Goal: Task Accomplishment & Management: Manage account settings

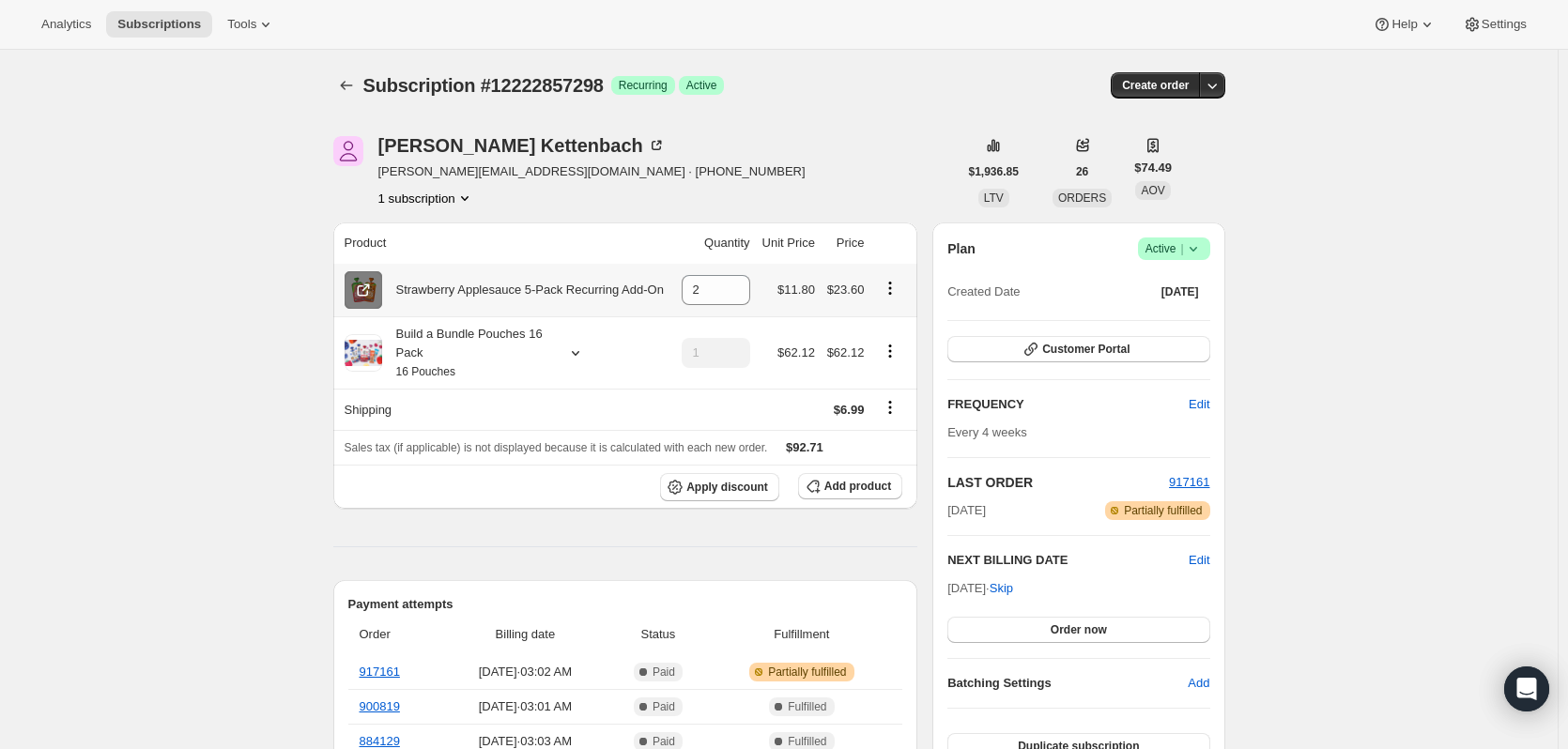
click at [365, 292] on icon at bounding box center [363, 289] width 18 height 18
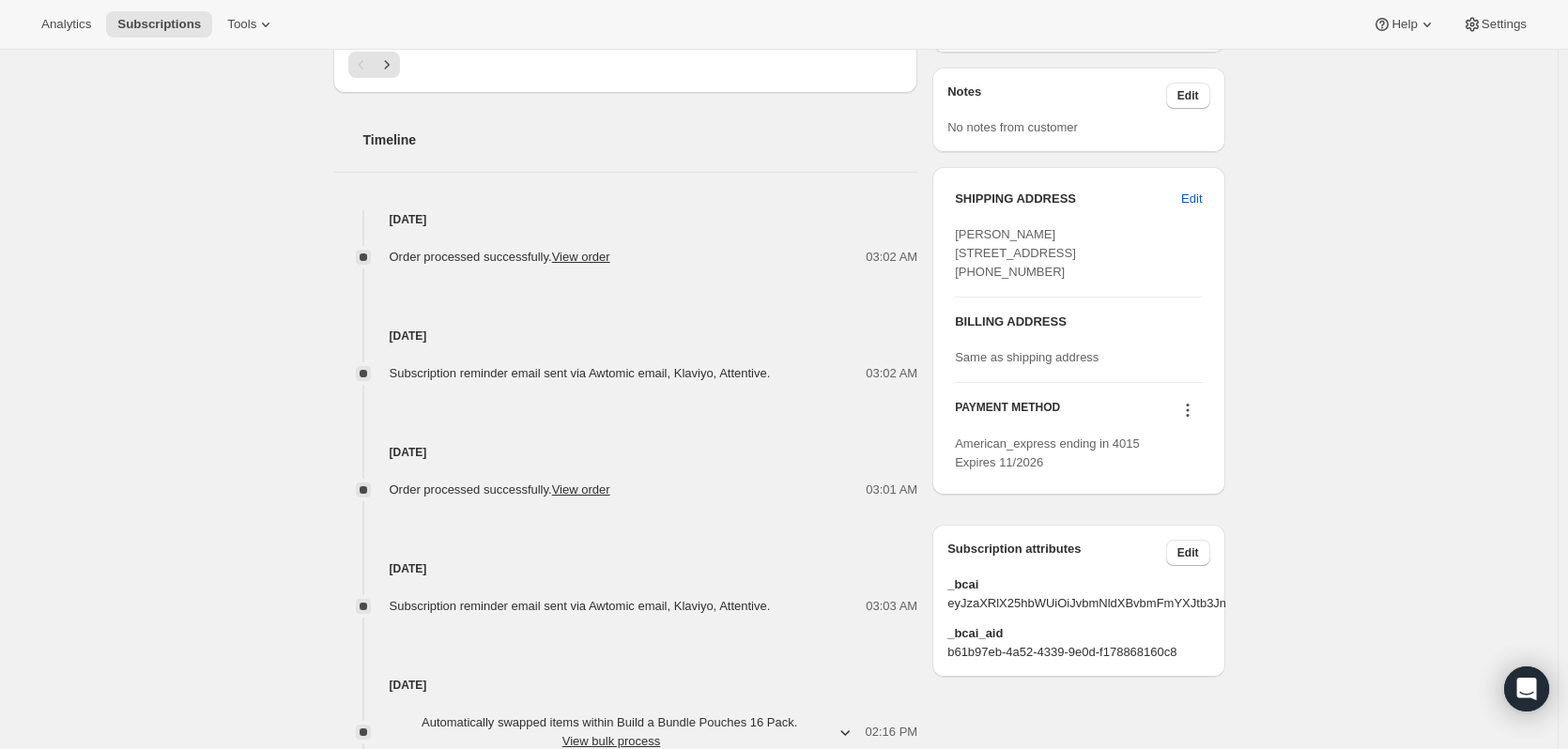
scroll to position [837, 0]
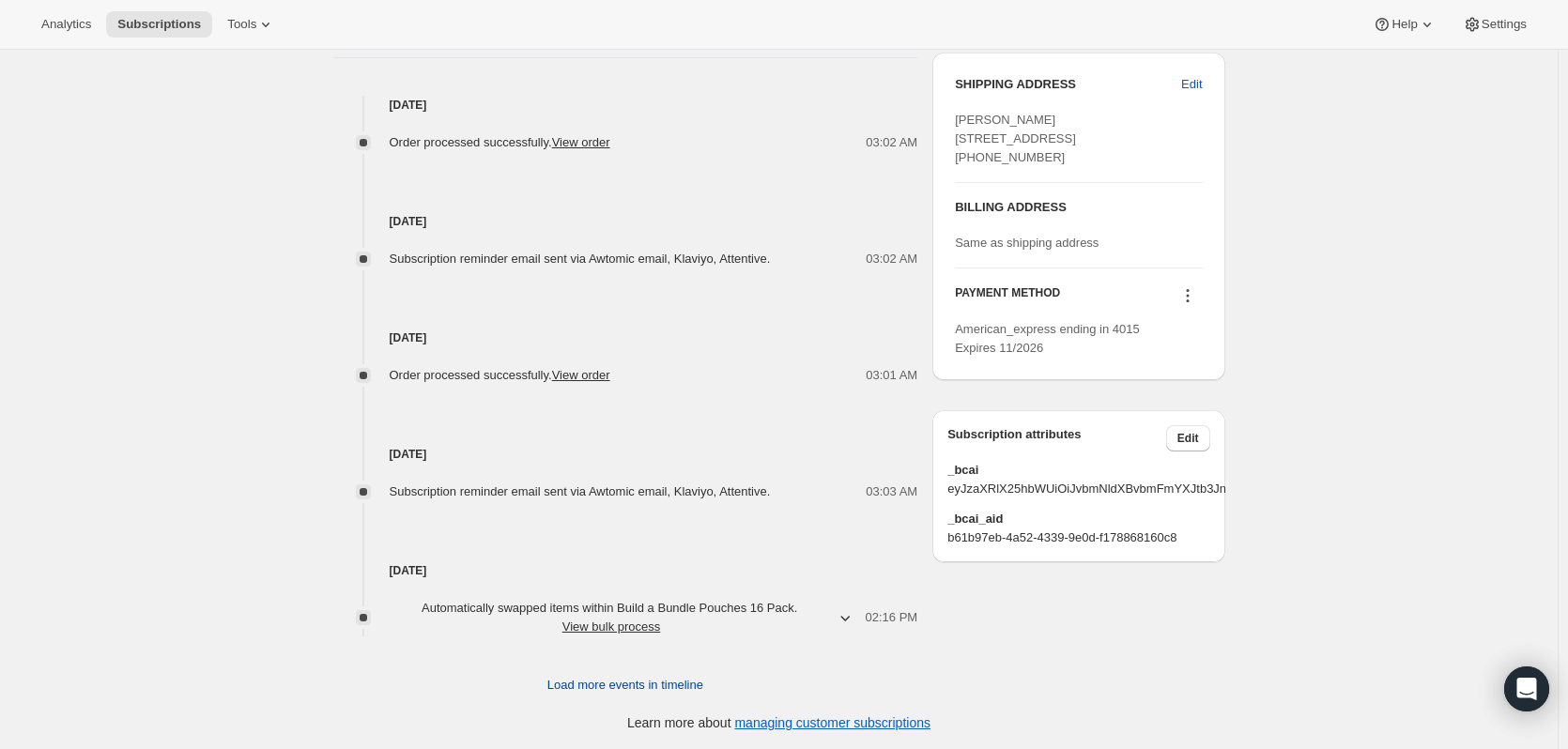
click at [617, 683] on span "Load more events in timeline" at bounding box center [626, 684] width 156 height 18
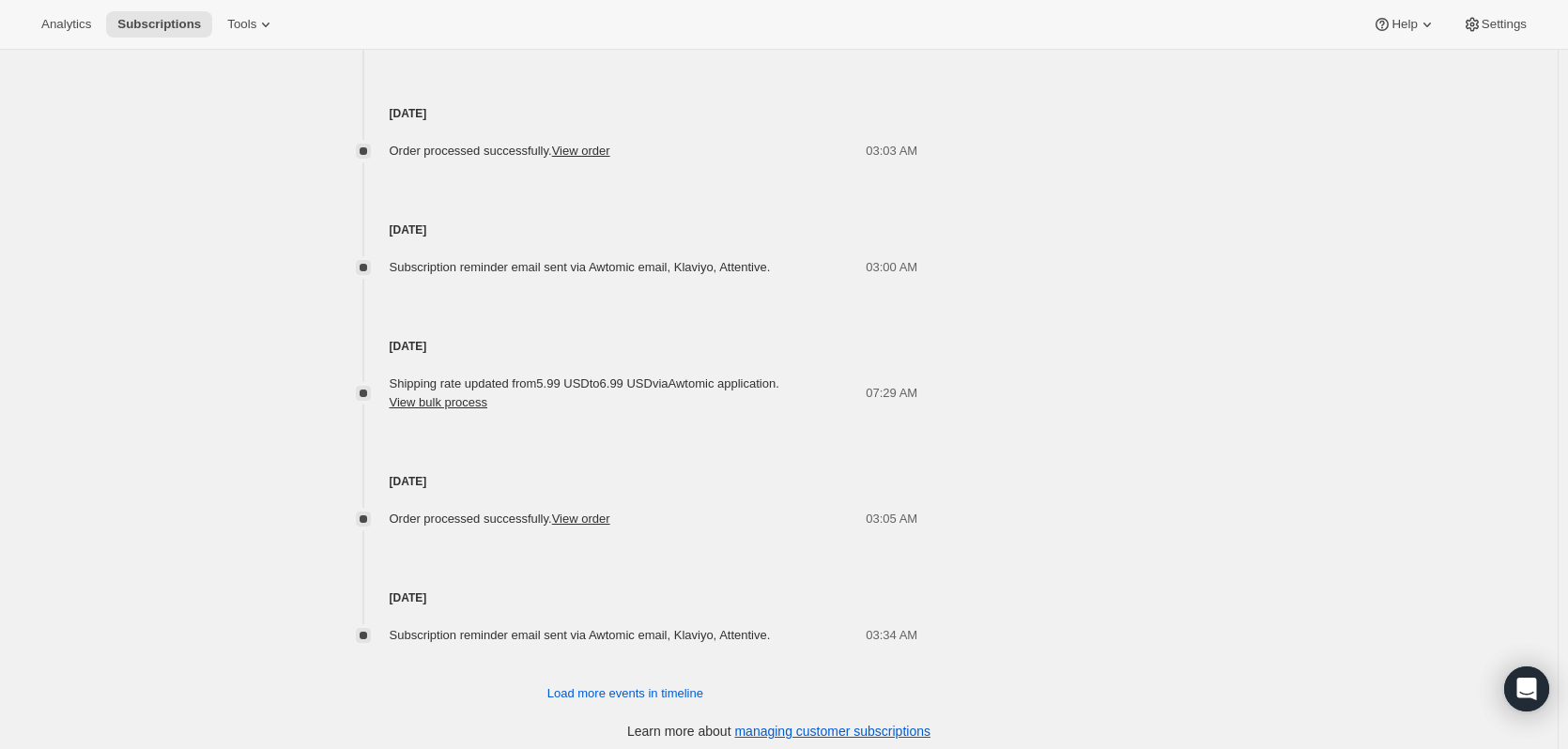
scroll to position [1437, 0]
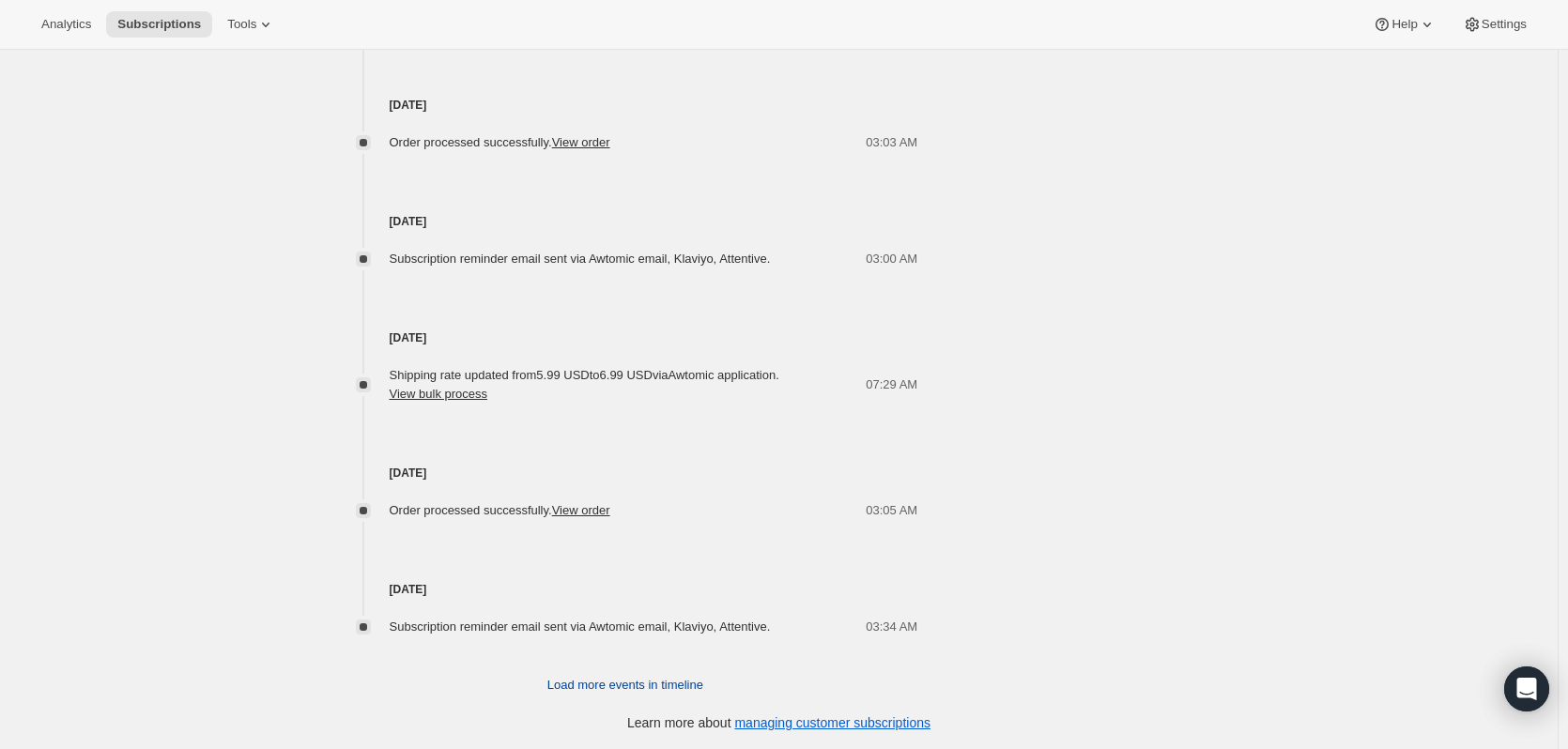
click at [615, 684] on span "Load more events in timeline" at bounding box center [626, 684] width 156 height 18
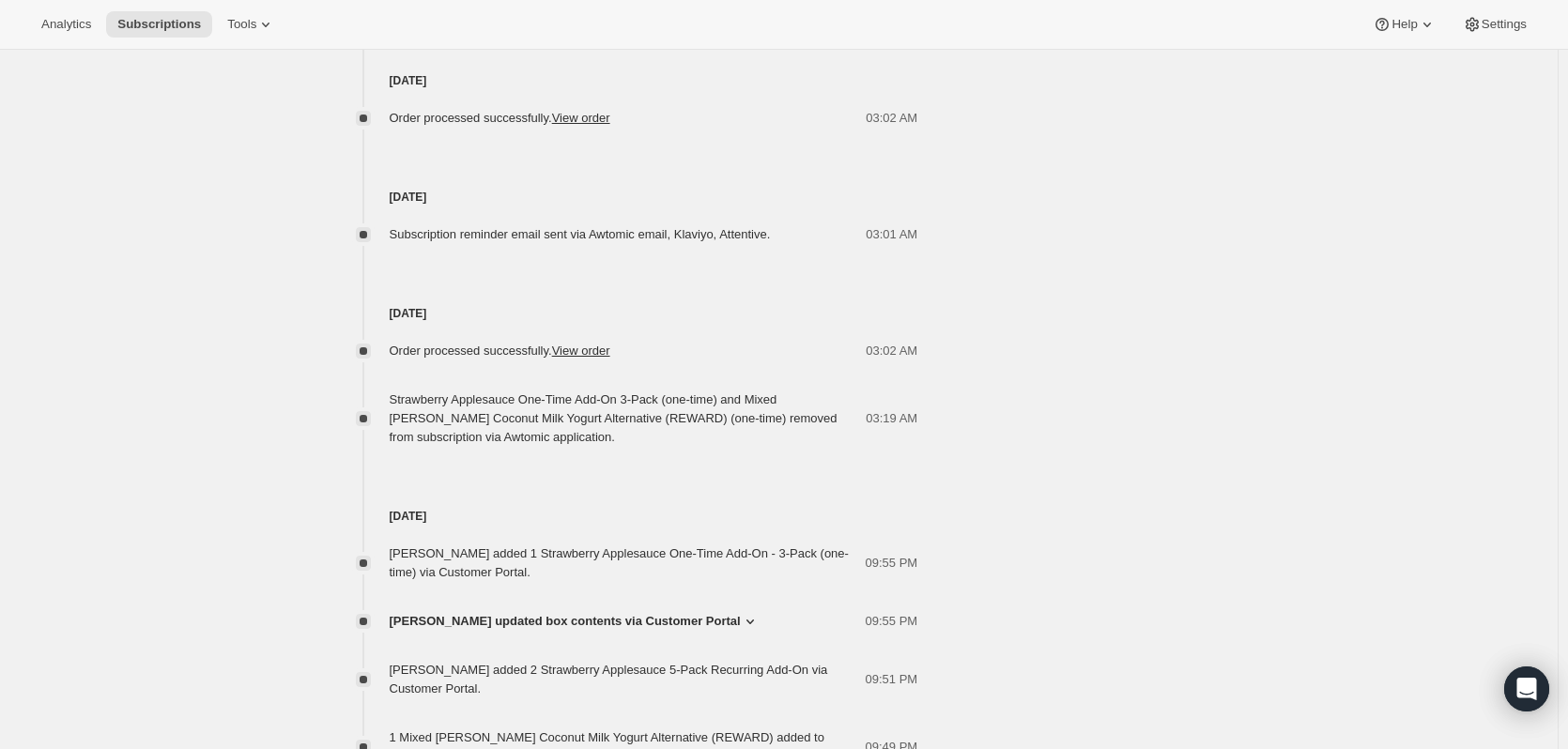
scroll to position [2094, 0]
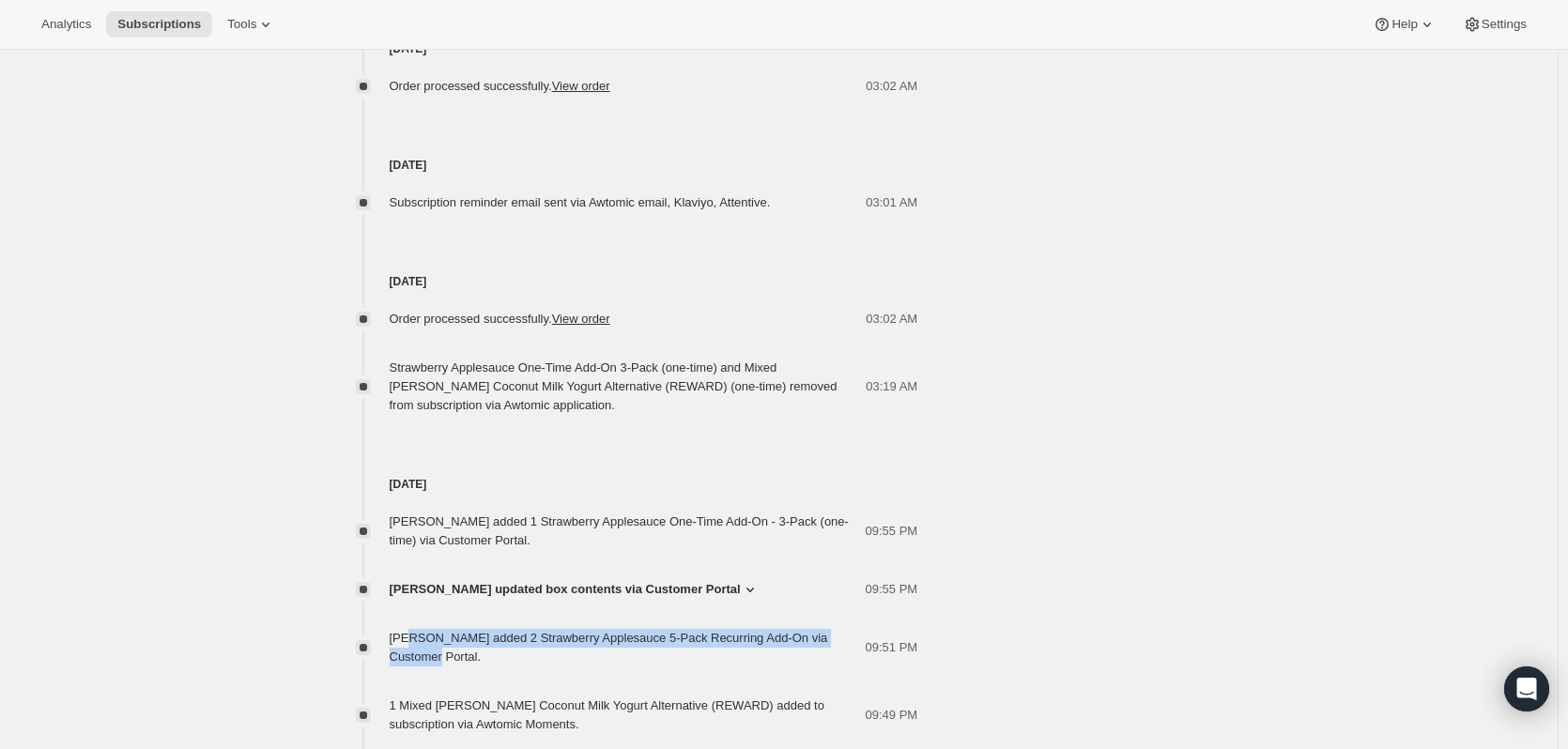
drag, startPoint x: 405, startPoint y: 648, endPoint x: 410, endPoint y: 637, distance: 12.1
click at [410, 637] on span "Katherine Kettenbach added 2 Strawberry Applesauce 5-Pack Recurring Add-On via …" at bounding box center [608, 647] width 439 height 33
drag, startPoint x: 491, startPoint y: 661, endPoint x: 495, endPoint y: 631, distance: 30.3
click at [408, 648] on div "Katherine Kettenbach added 2 Strawberry Applesauce 5-Pack Recurring Add-On via …" at bounding box center [628, 647] width 476 height 38
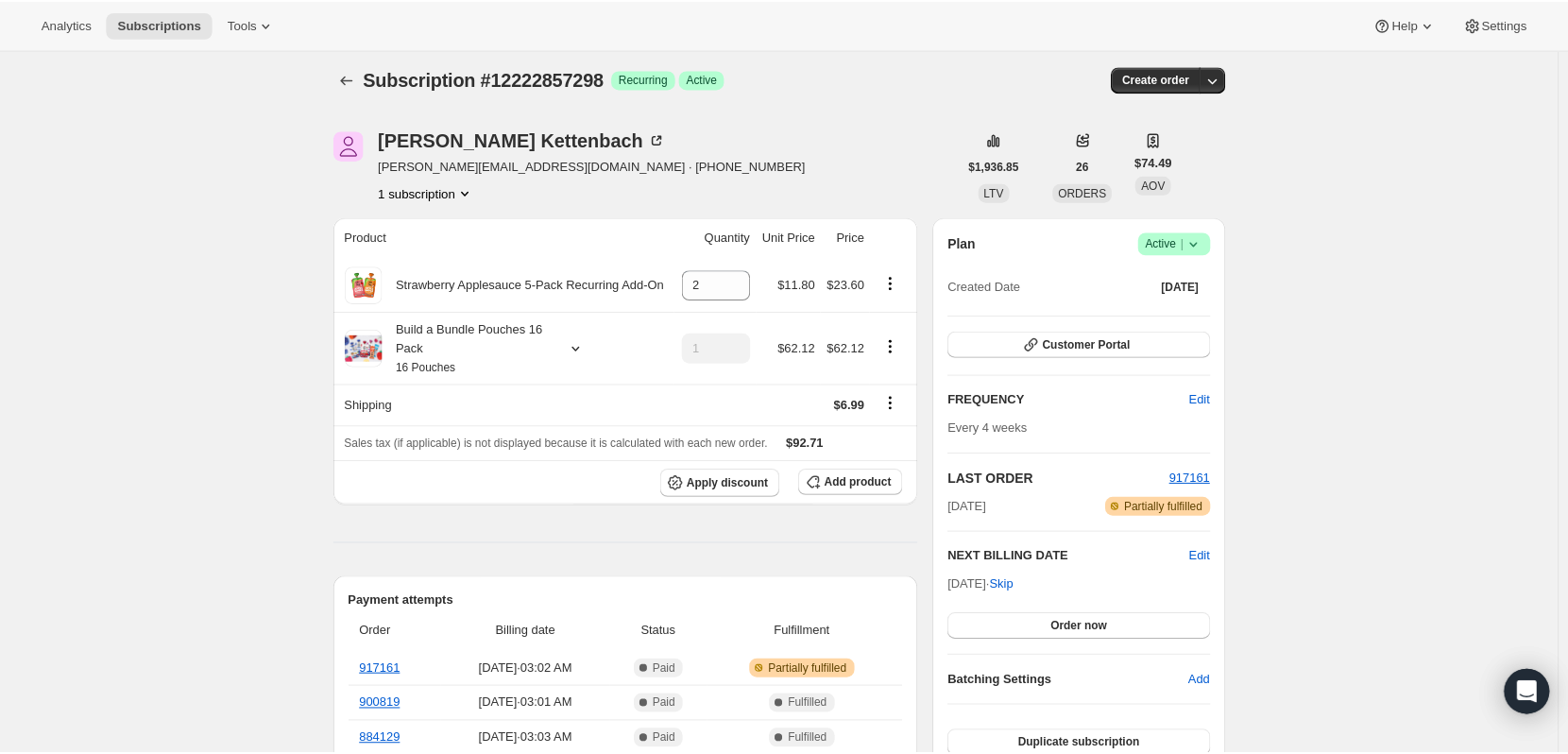
scroll to position [0, 0]
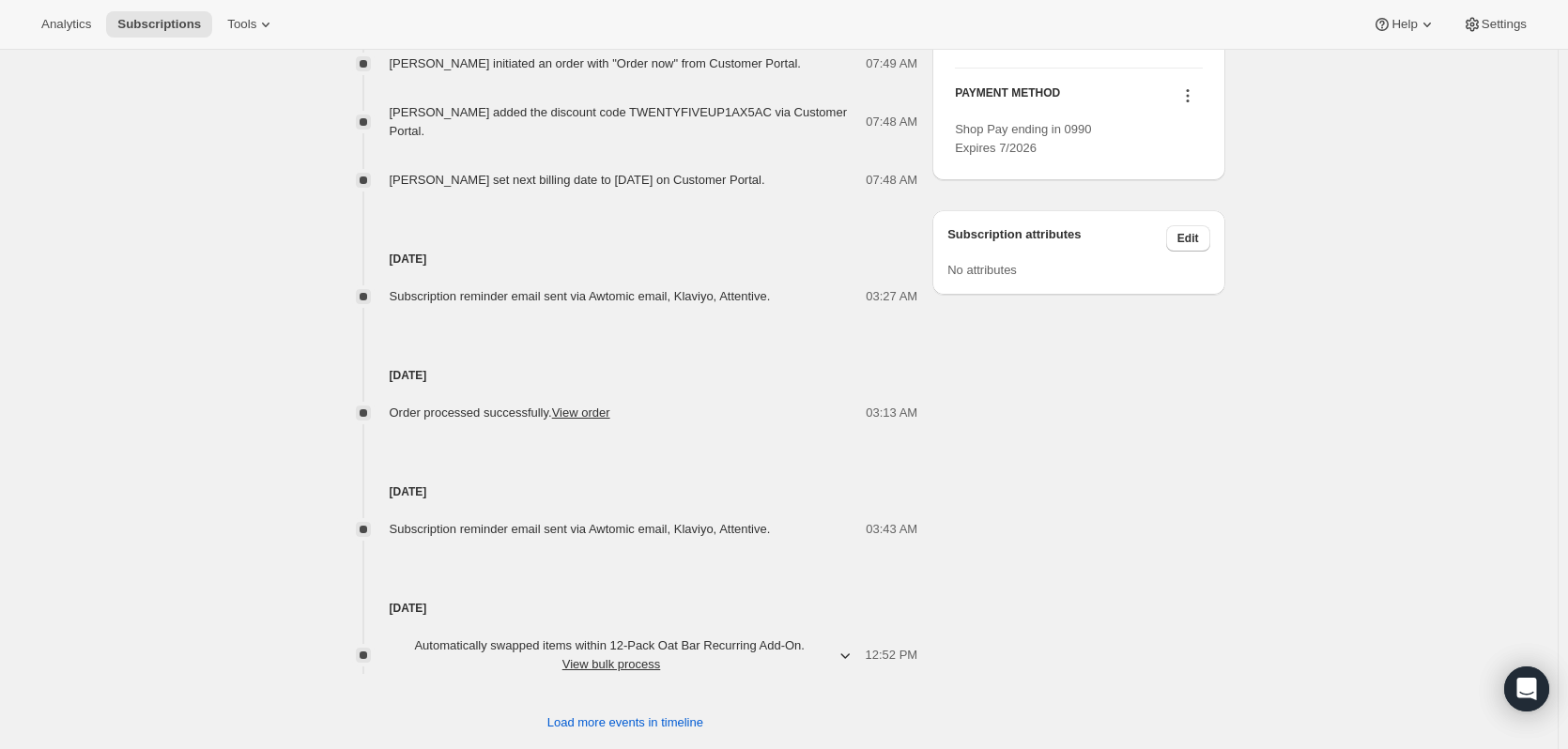
scroll to position [1092, 0]
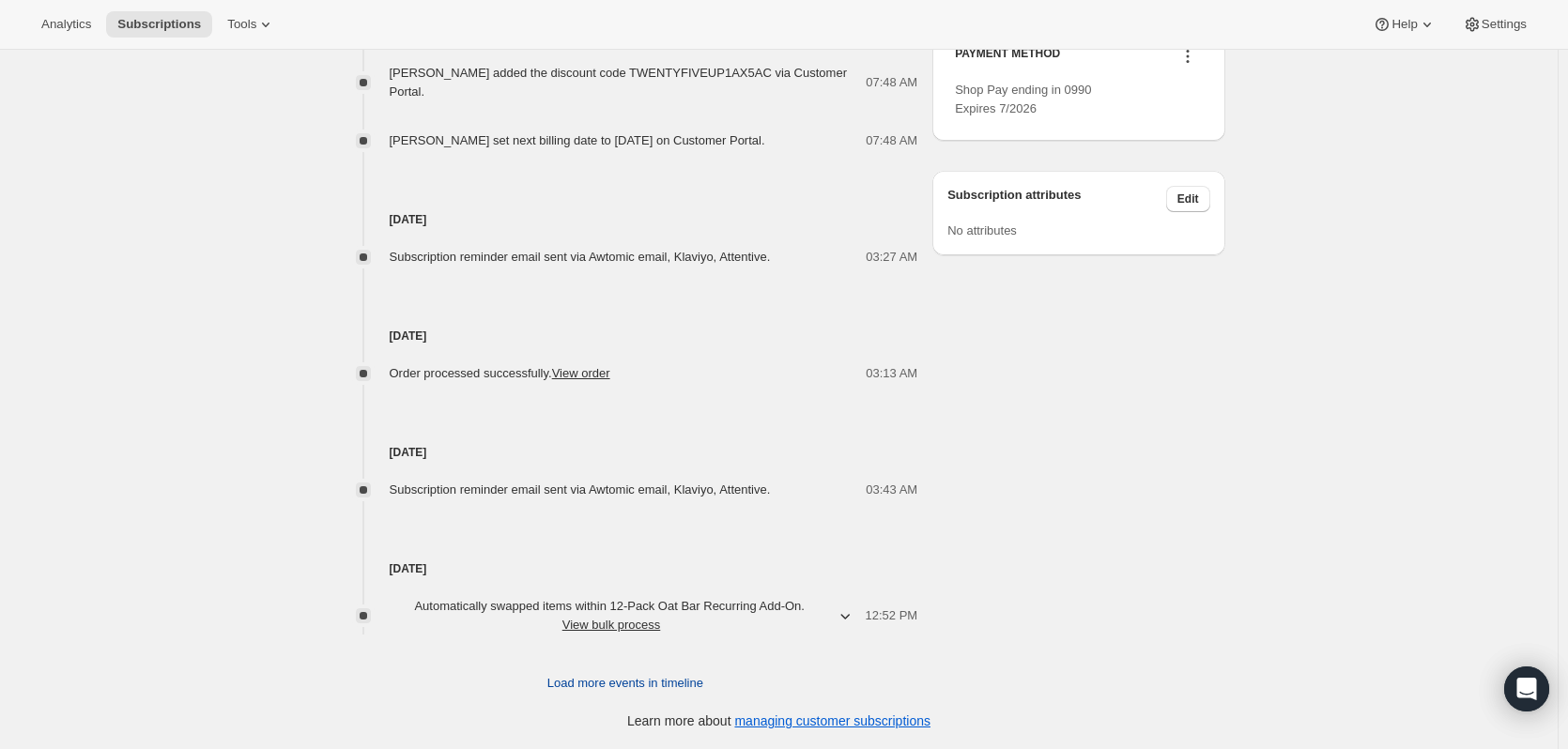
click at [614, 686] on span "Load more events in timeline" at bounding box center [626, 682] width 156 height 18
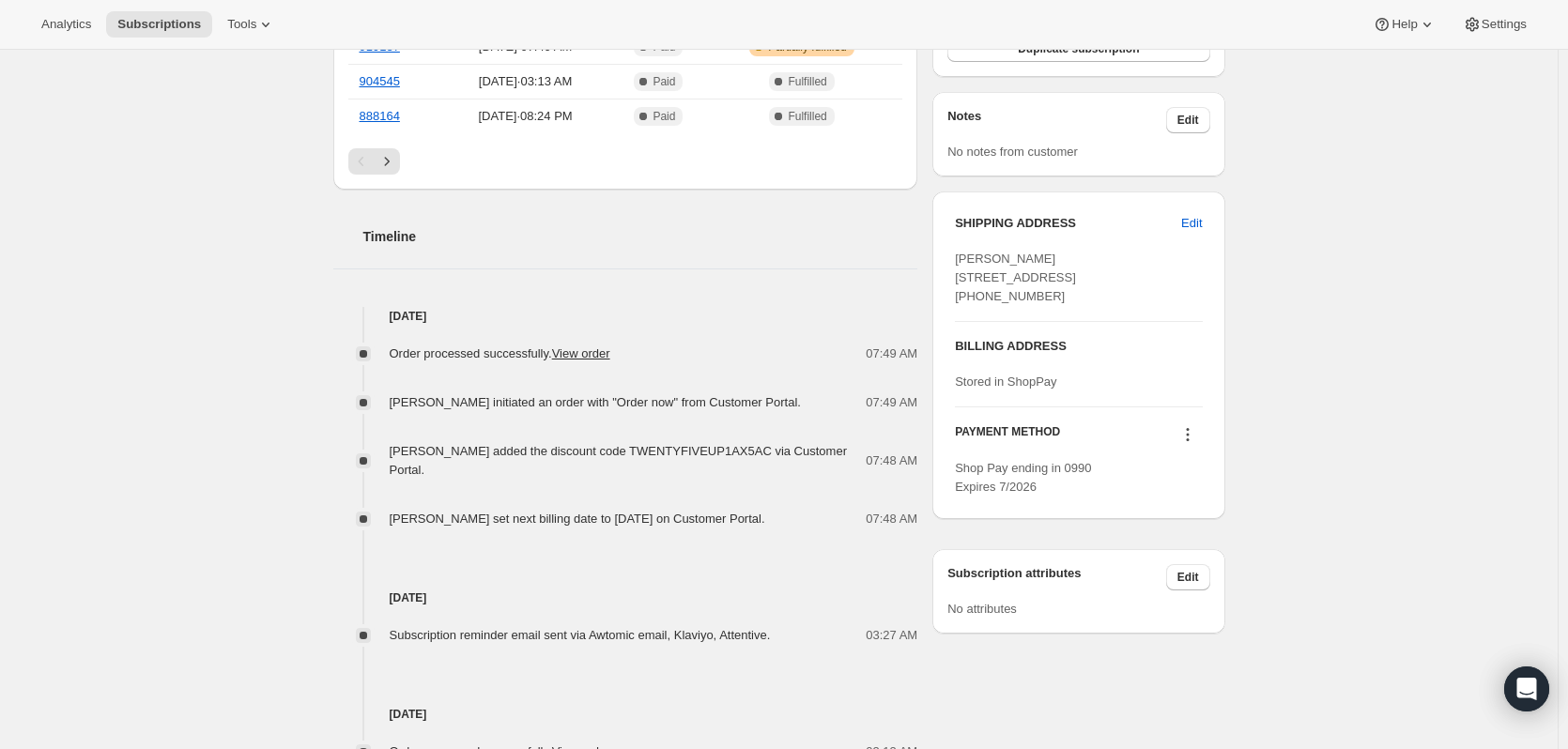
scroll to position [0, 0]
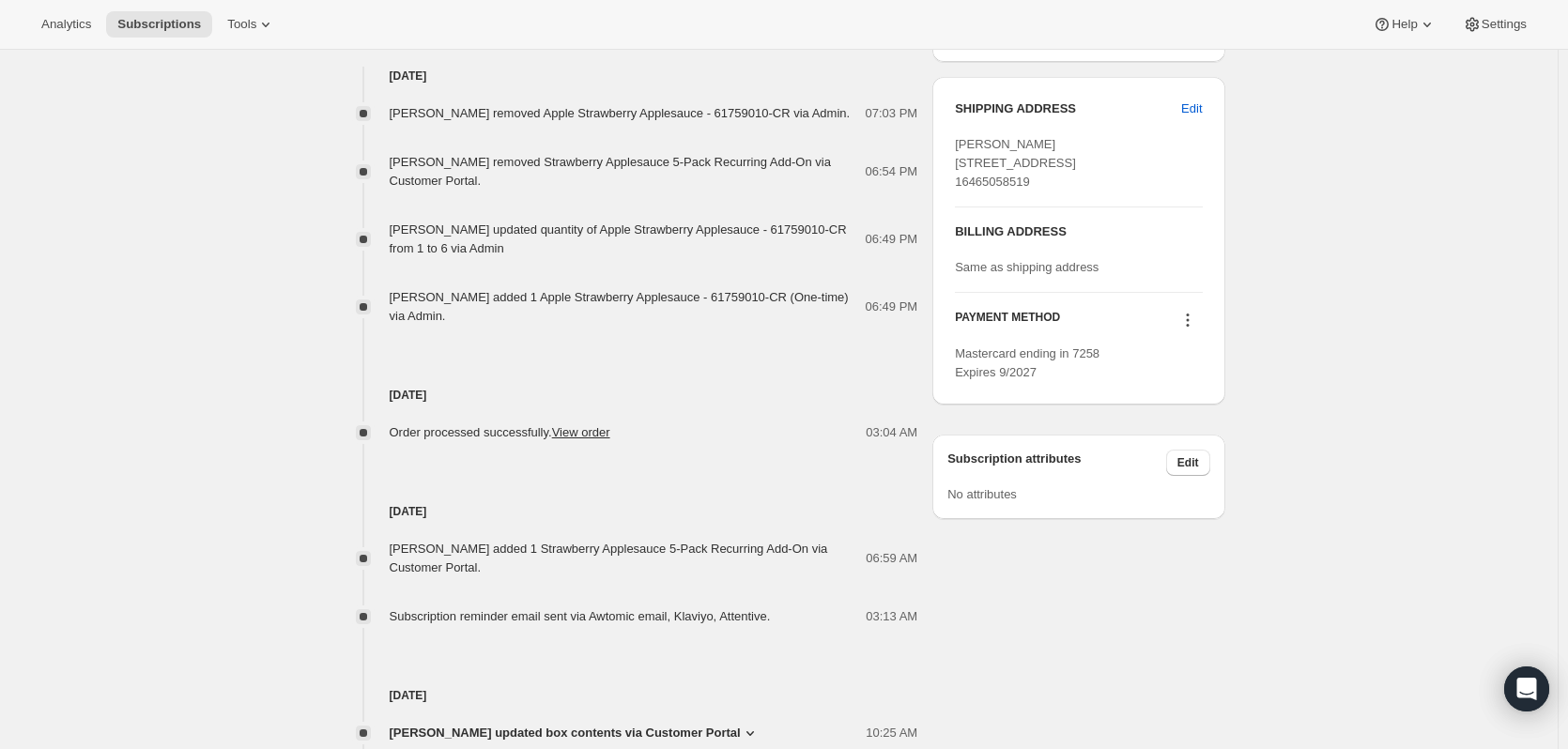
scroll to position [844, 0]
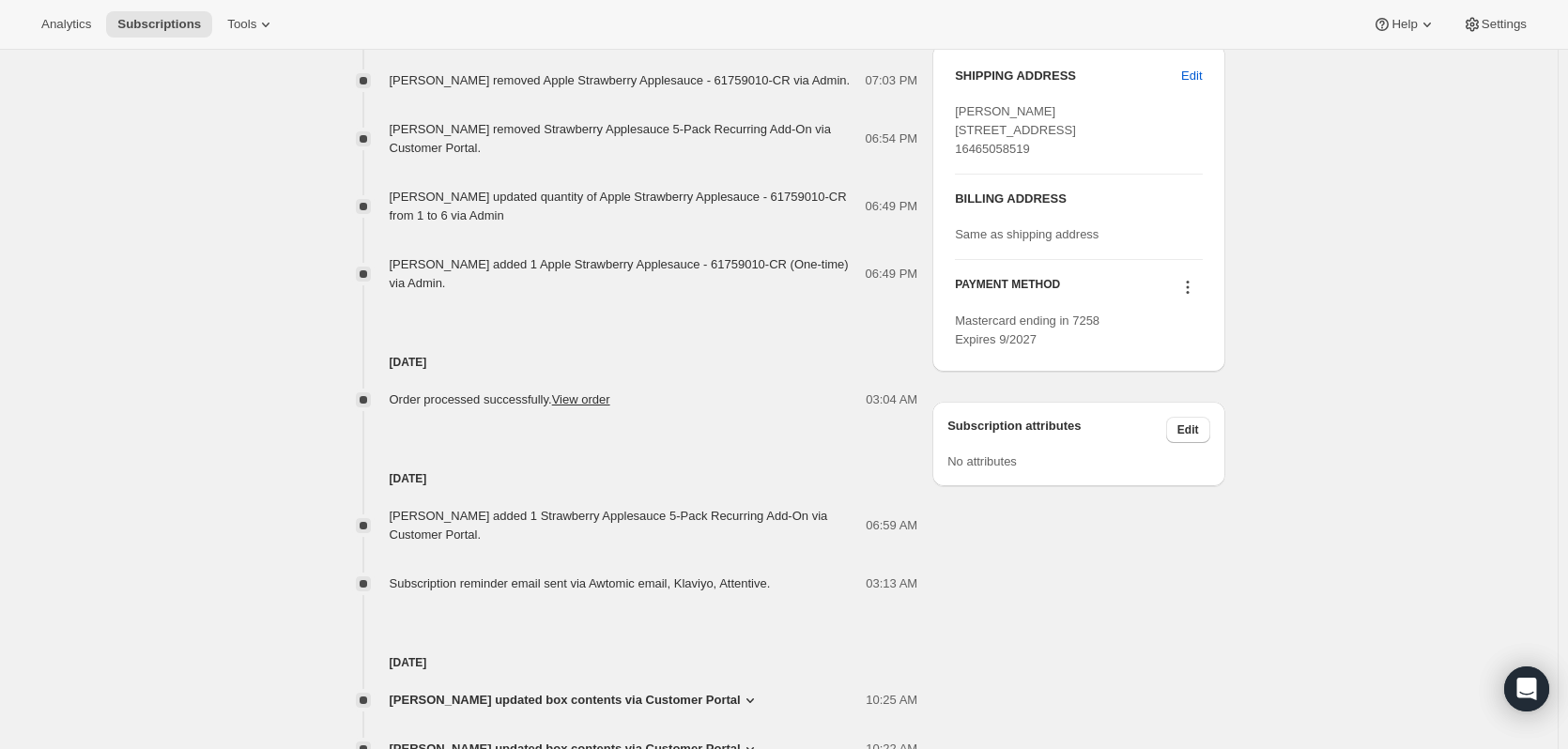
drag, startPoint x: 392, startPoint y: 495, endPoint x: 528, endPoint y: 516, distance: 137.6
click at [528, 516] on div "Jonathan Kesoglides added 1 Strawberry Applesauce 5-Pack Recurring Add-On via C…" at bounding box center [626, 525] width 585 height 38
click at [606, 509] on span "Jonathan Kesoglides added 1 Strawberry Applesauce 5-Pack Recurring Add-On via C…" at bounding box center [608, 525] width 439 height 33
click at [440, 521] on span "[PERSON_NAME] added 1 Strawberry Applesauce 5-Pack Recurring Add-On via Custome…" at bounding box center [608, 525] width 439 height 33
click at [207, 547] on div "Subscription #20744896594. This page is ready Subscription #20744896594 Success…" at bounding box center [778, 121] width 1557 height 1833
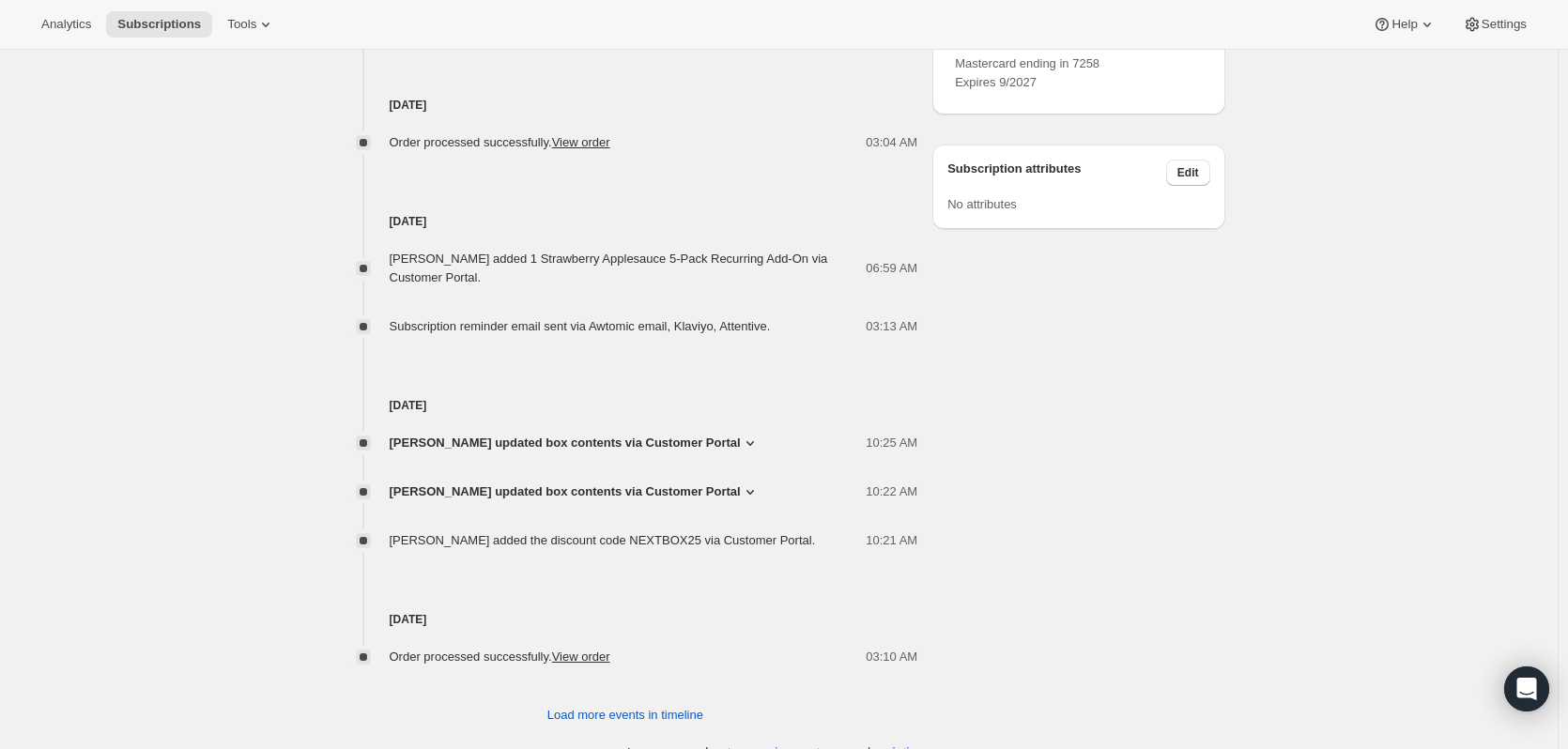
scroll to position [1113, 0]
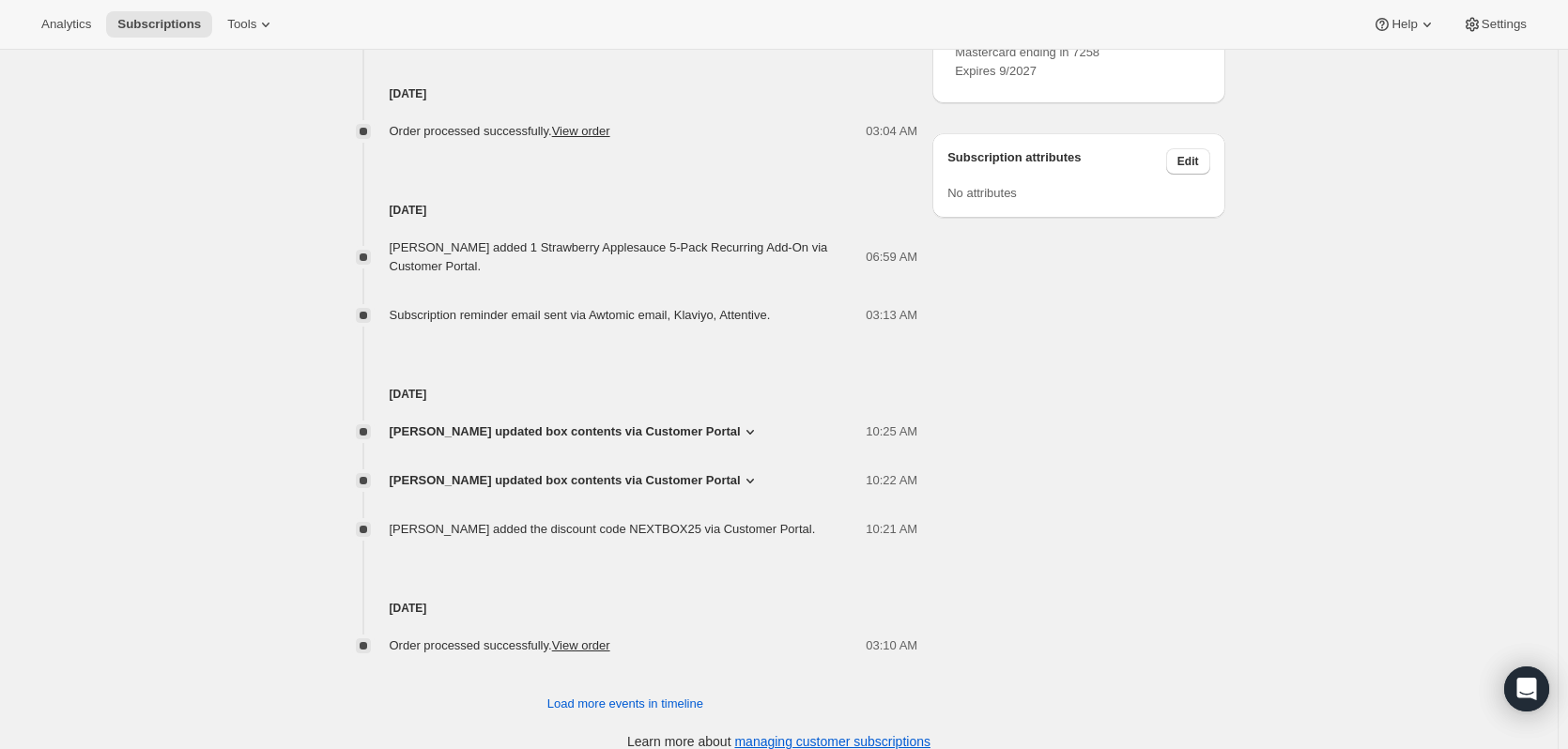
click at [628, 471] on span "[PERSON_NAME] updated box contents via Customer Portal" at bounding box center [565, 480] width 351 height 18
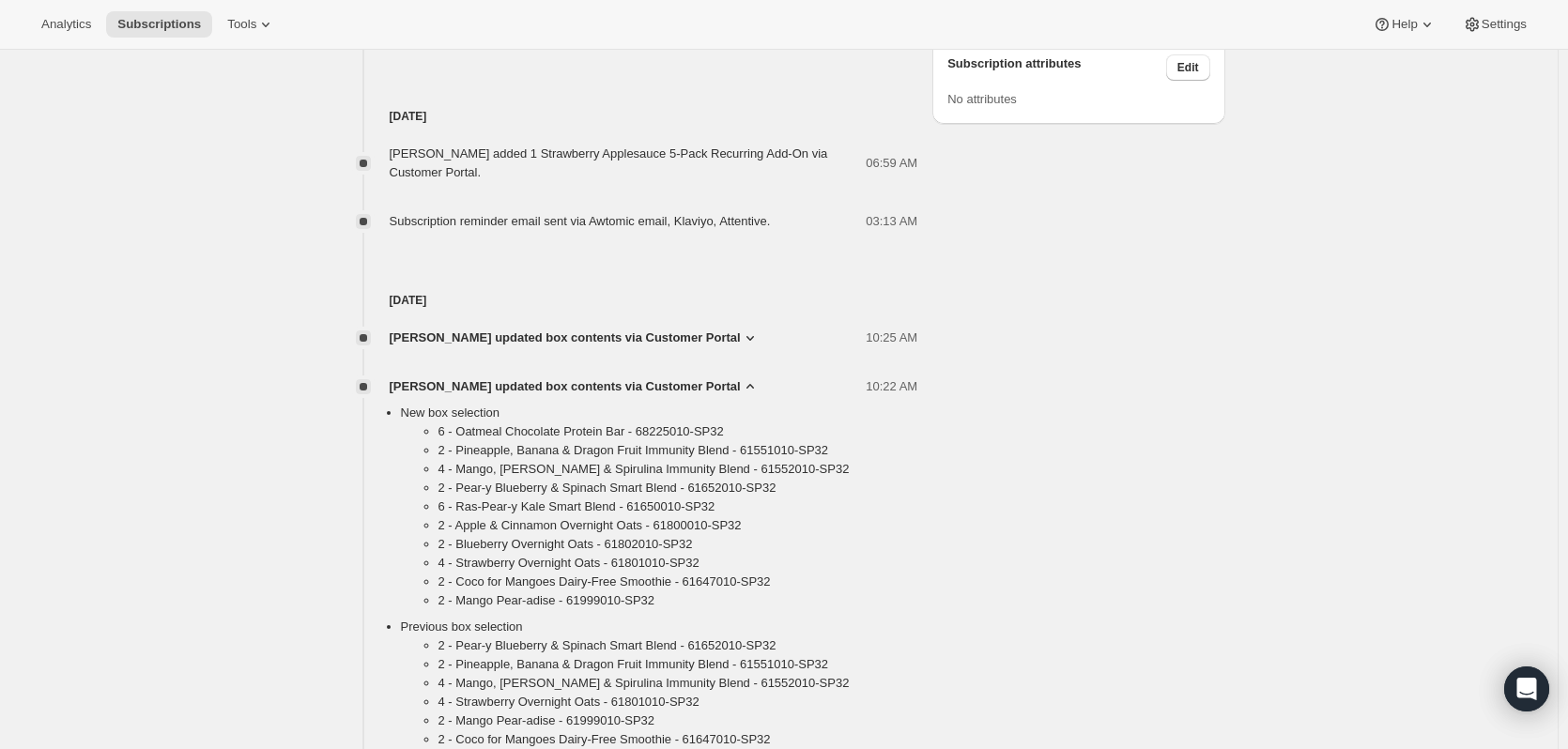
click at [645, 377] on span "Jonathan Kesoglides updated box contents via Customer Portal" at bounding box center [565, 386] width 351 height 18
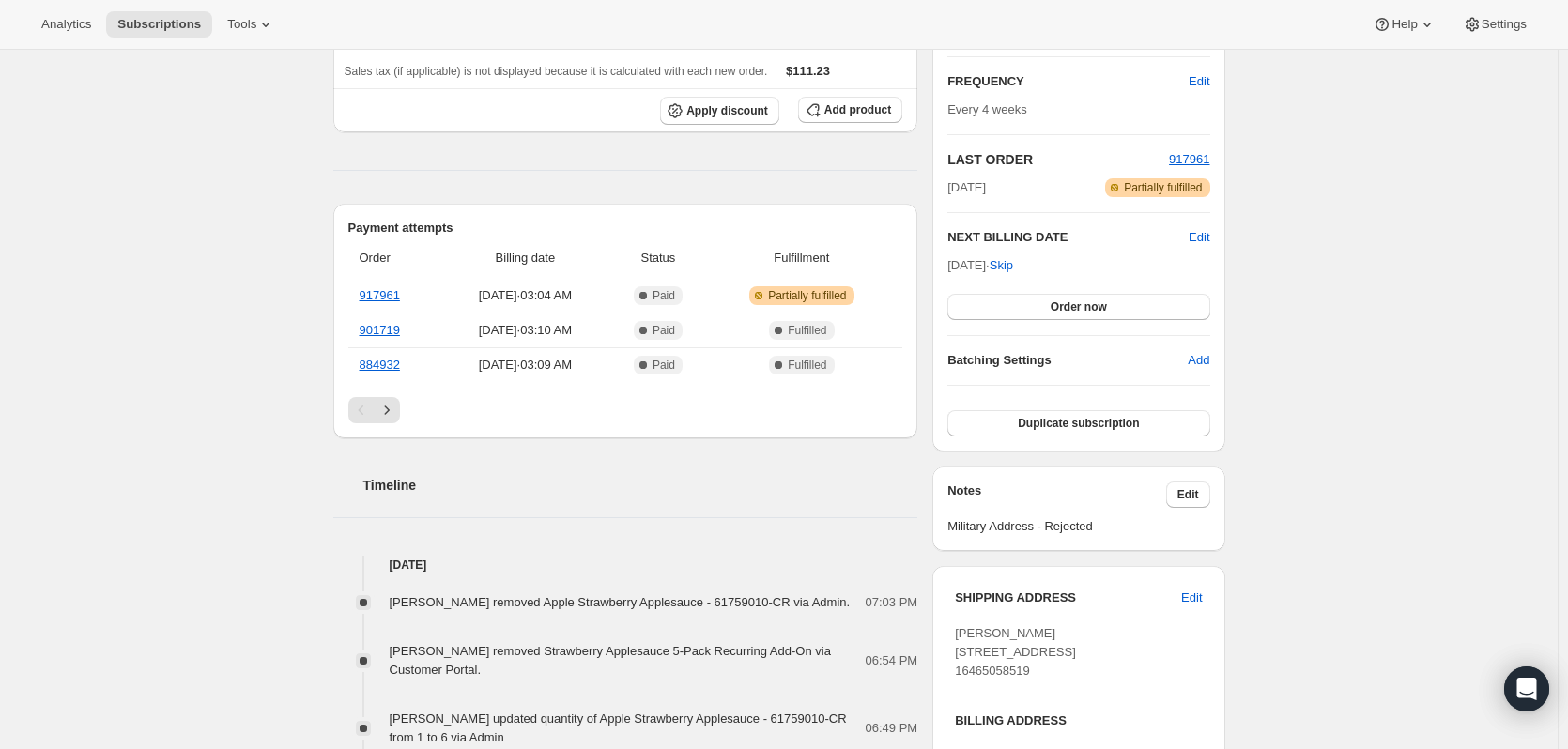
scroll to position [268, 0]
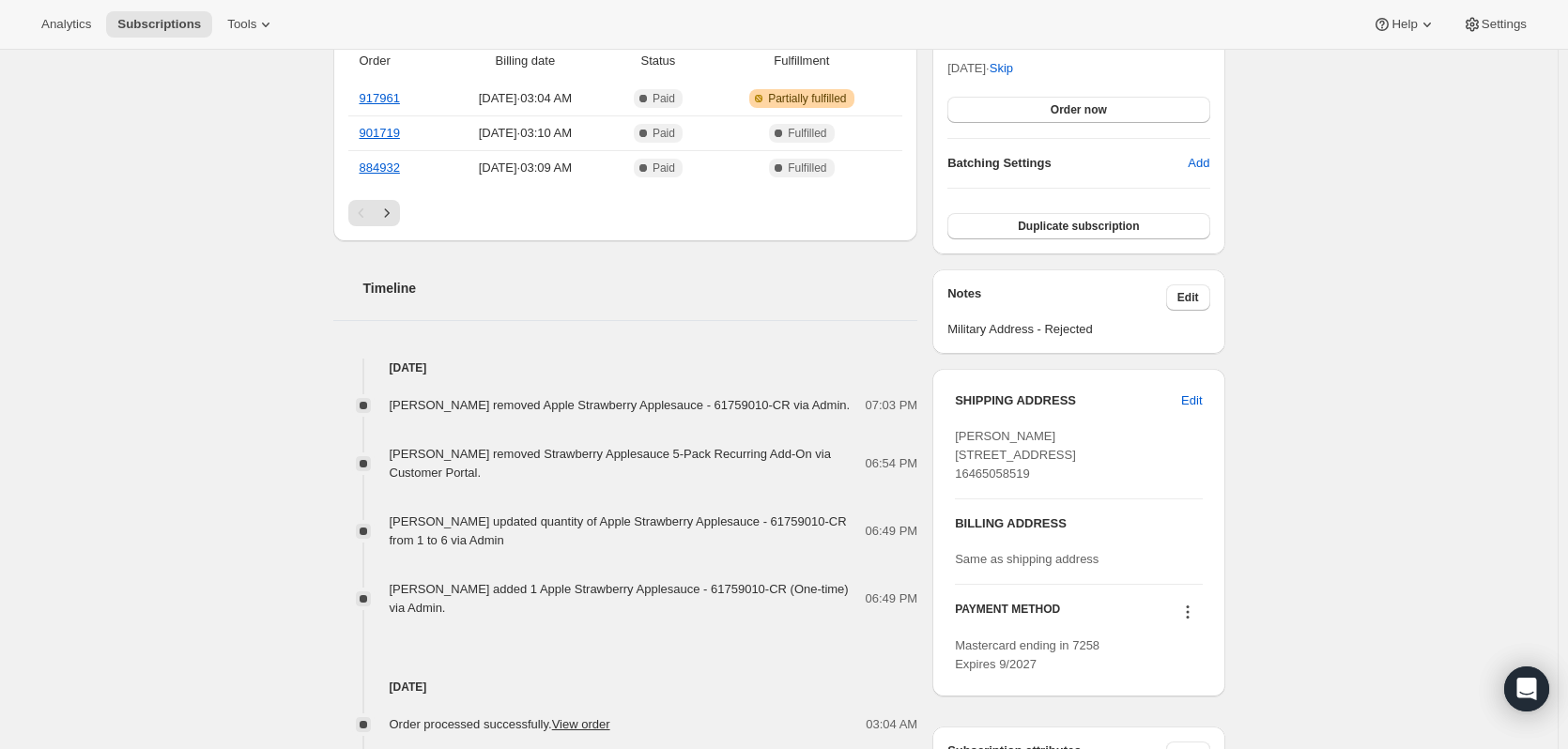
scroll to position [657, 0]
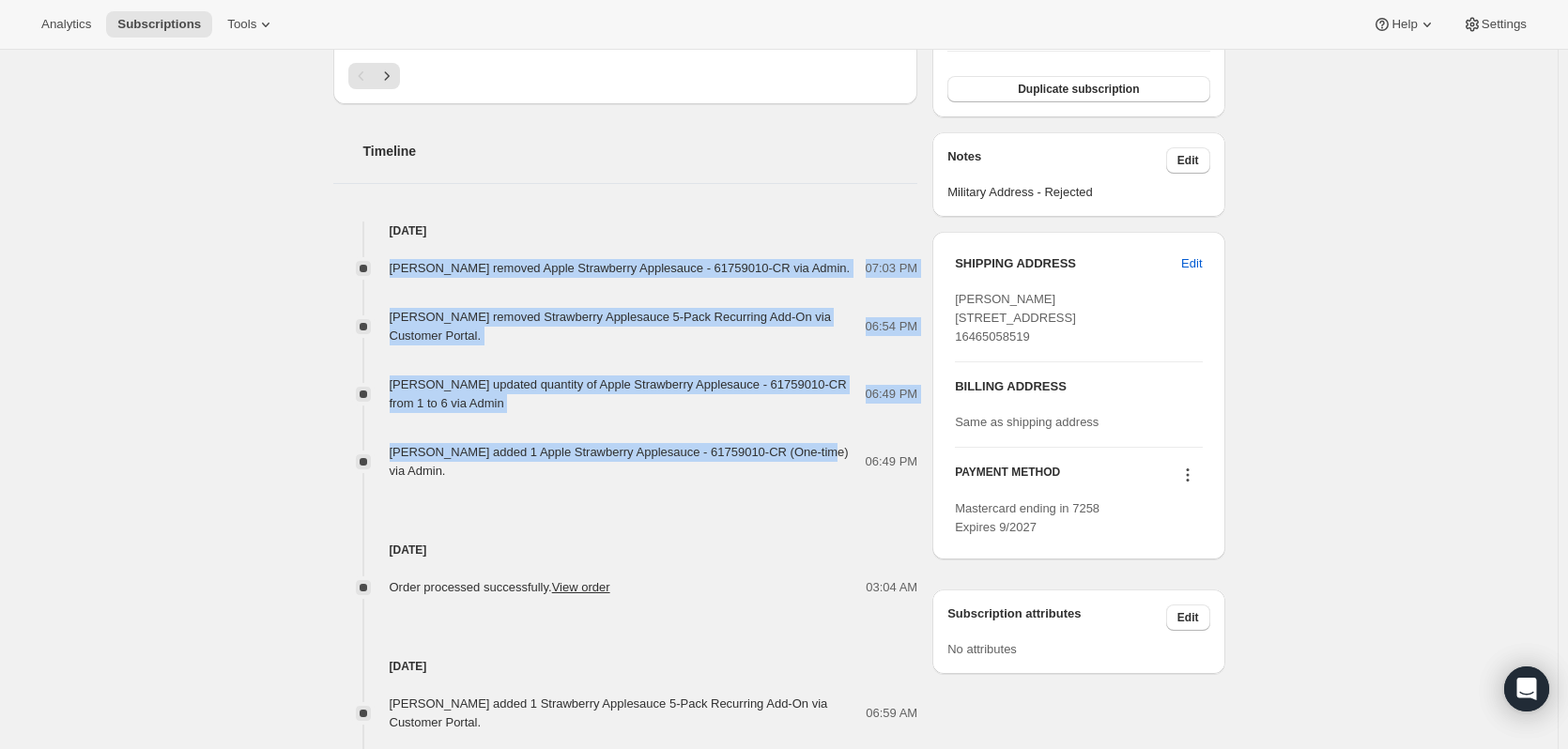
drag, startPoint x: 392, startPoint y: 268, endPoint x: 807, endPoint y: 445, distance: 451.2
click at [807, 445] on div "Sue Yajko removed Apple Strawberry Applesauce - 61759010-CR via Admin. 07:03 PM…" at bounding box center [626, 360] width 585 height 240
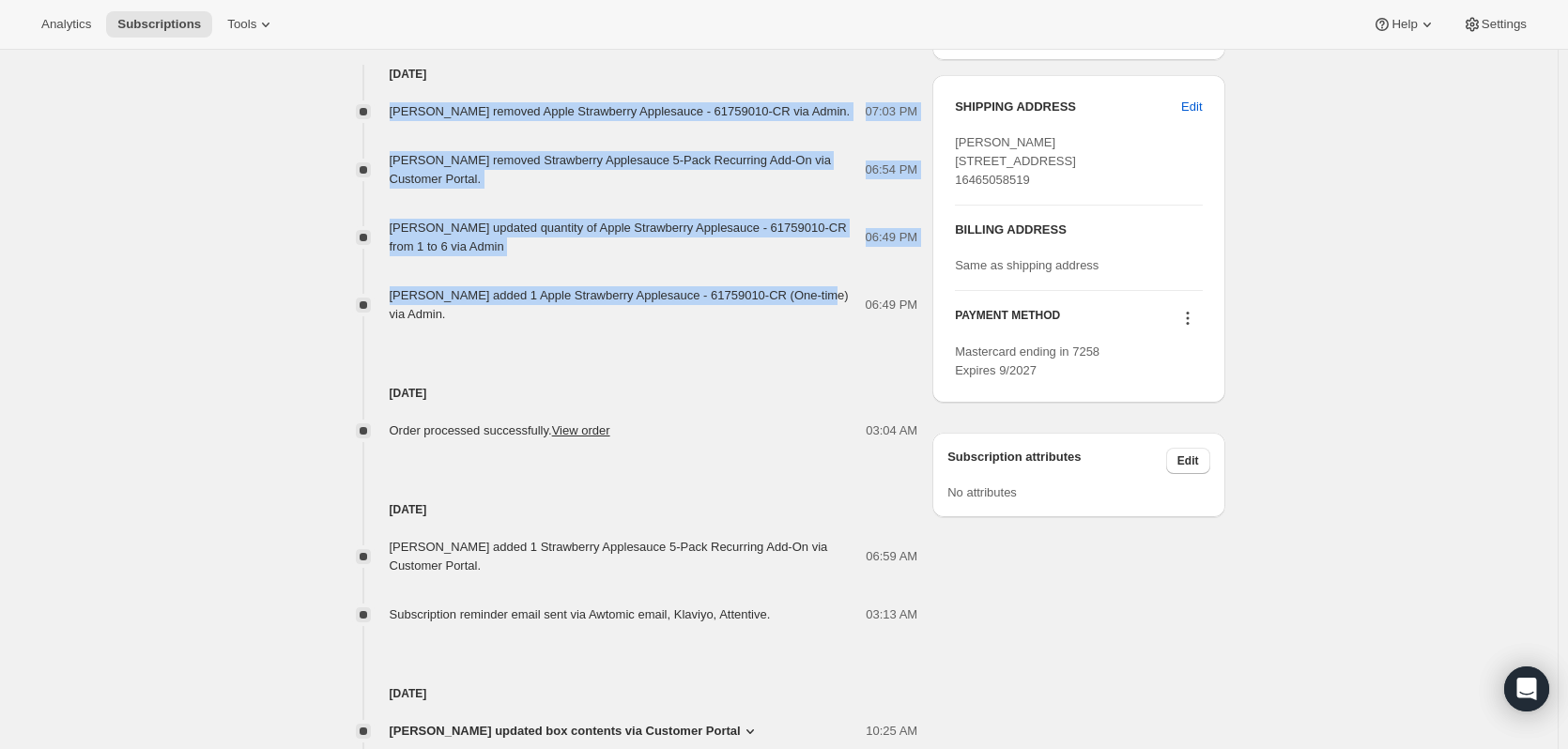
scroll to position [844, 0]
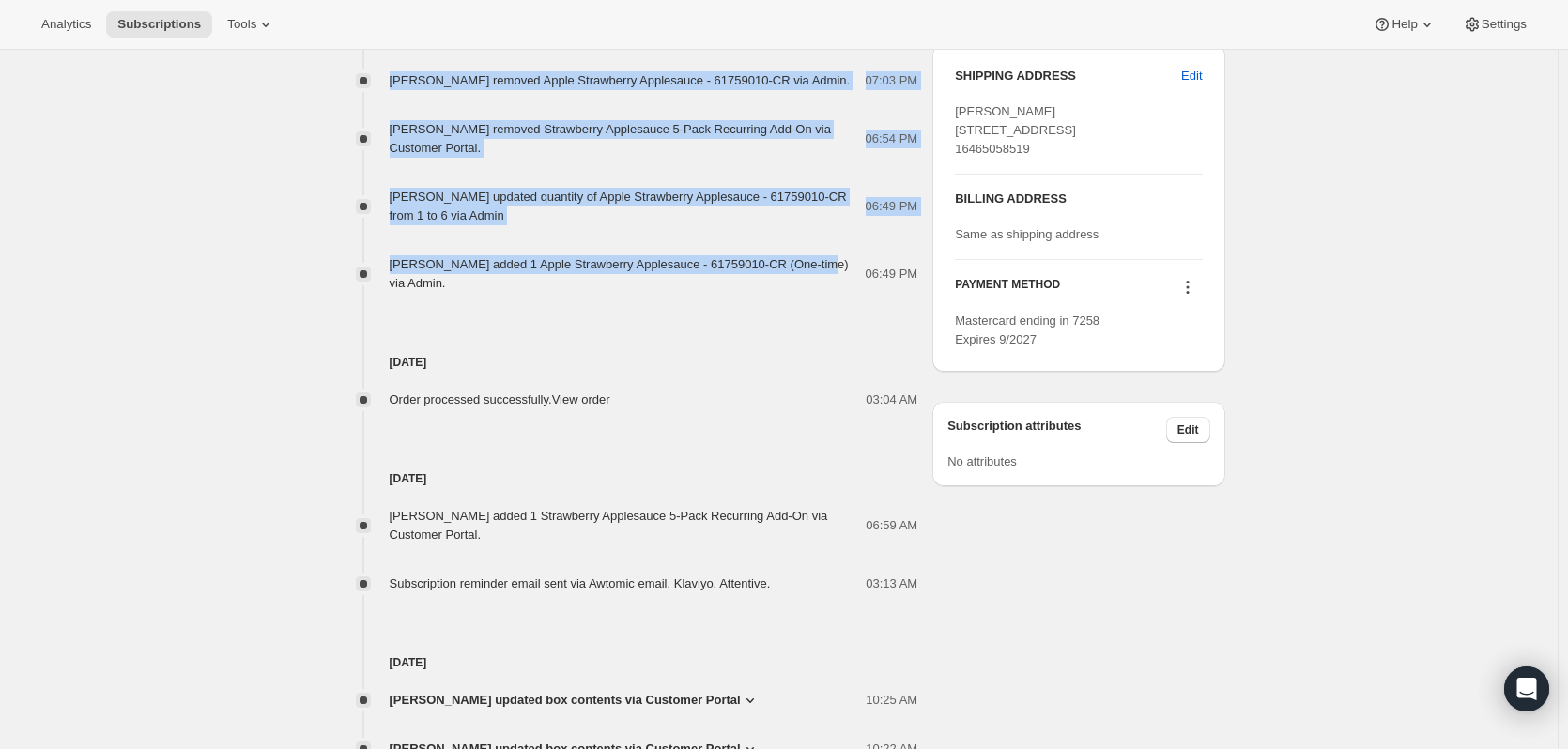
drag, startPoint x: 391, startPoint y: 494, endPoint x: 644, endPoint y: 516, distance: 254.0
click at [644, 516] on div "Jonathan Kesoglides added 1 Strawberry Applesauce 5-Pack Recurring Add-On via C…" at bounding box center [626, 525] width 585 height 38
click at [699, 509] on span "Jonathan Kesoglides added 1 Strawberry Applesauce 5-Pack Recurring Add-On via C…" at bounding box center [608, 525] width 439 height 33
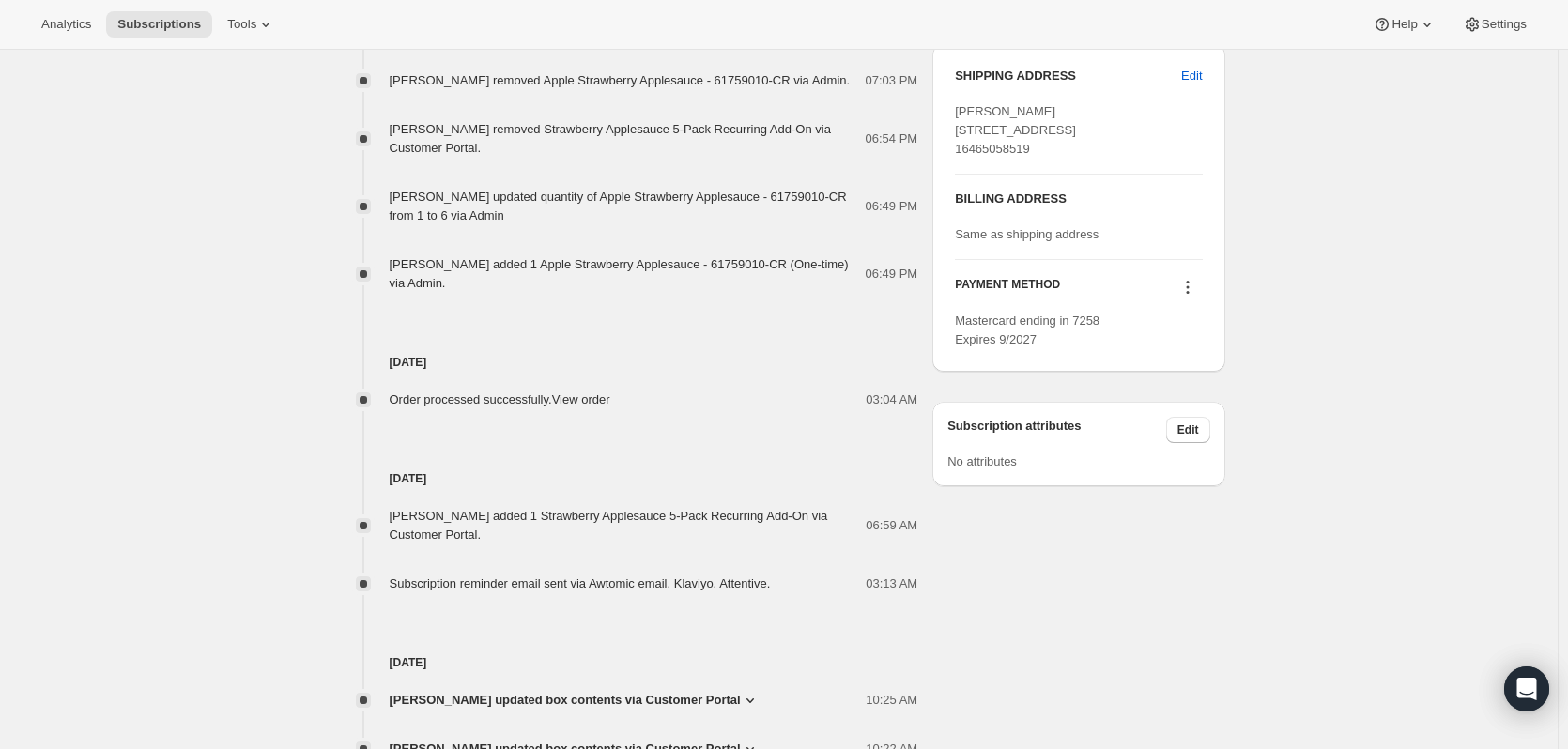
click at [266, 462] on div "Subscription #20744896594. This page is ready Subscription #20744896594 Success…" at bounding box center [778, 121] width 1557 height 1833
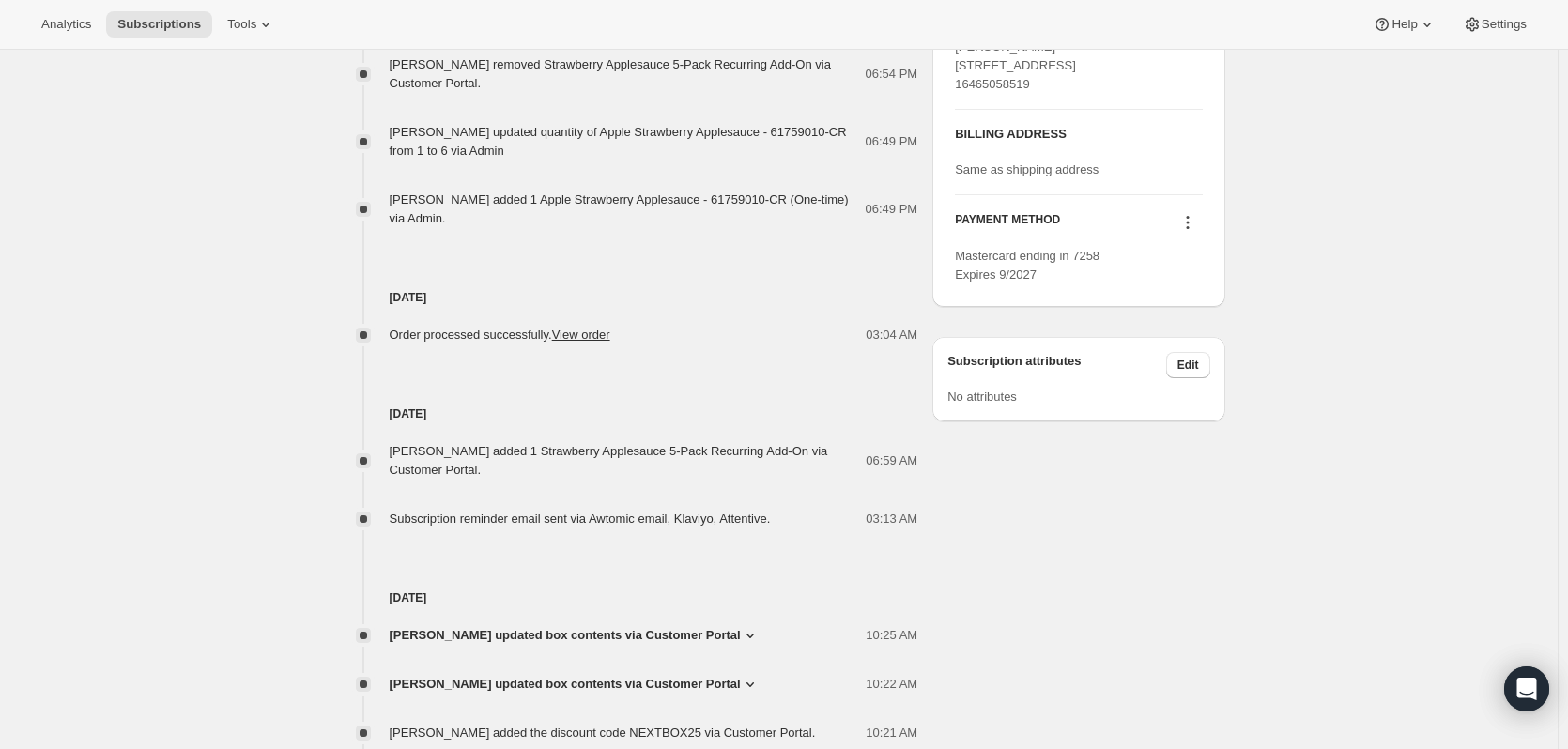
scroll to position [939, 0]
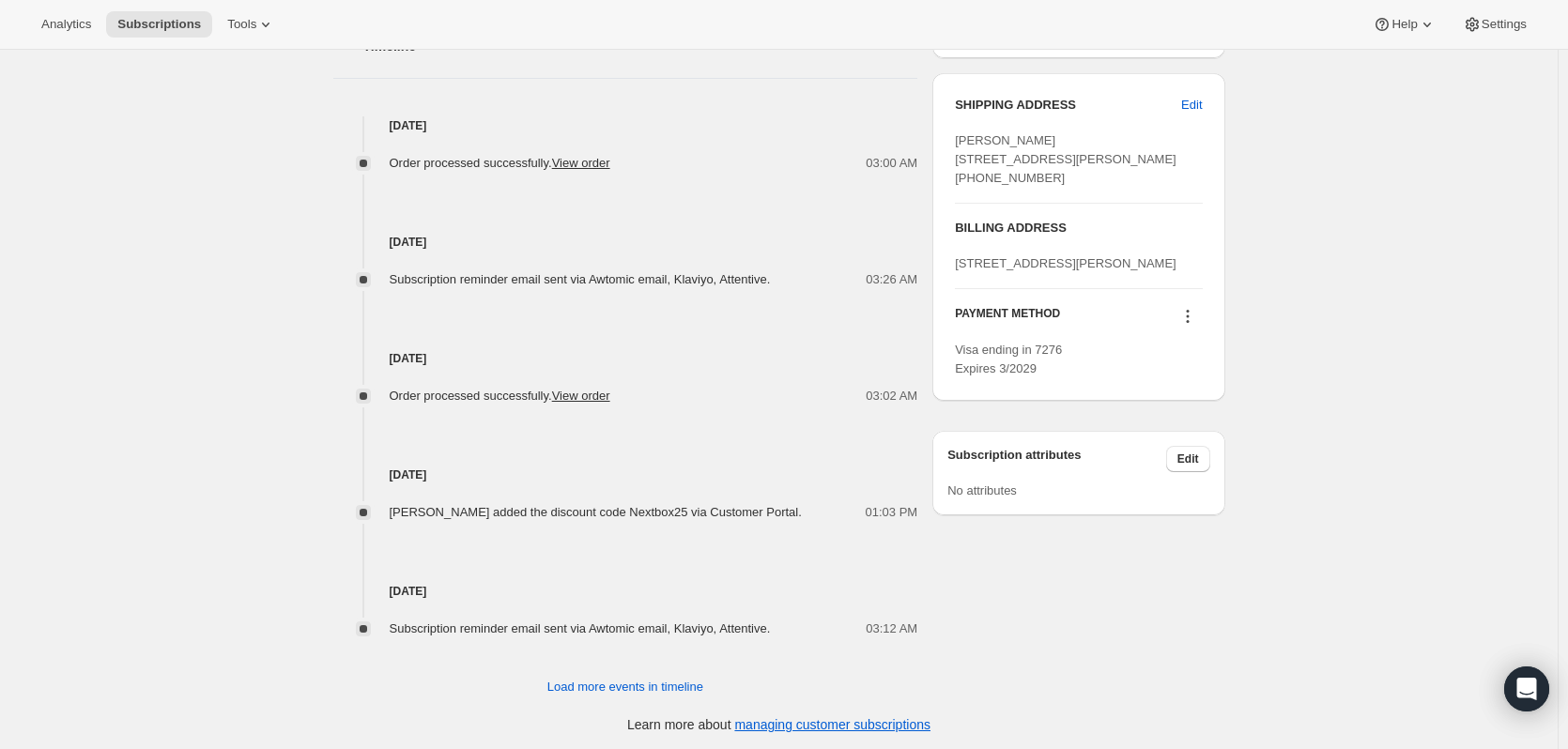
scroll to position [817, 0]
click at [635, 689] on span "Load more events in timeline" at bounding box center [626, 684] width 156 height 18
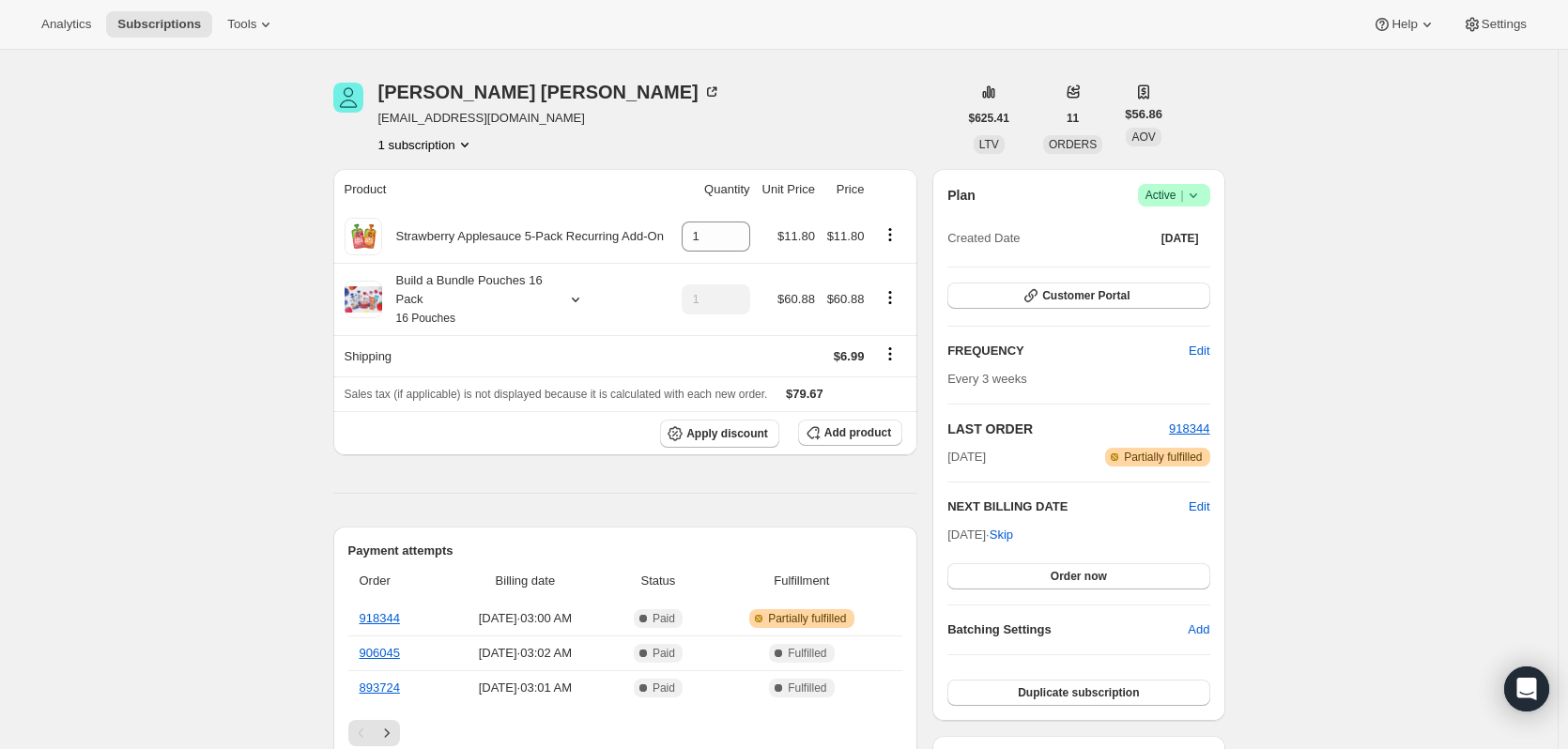
scroll to position [11, 0]
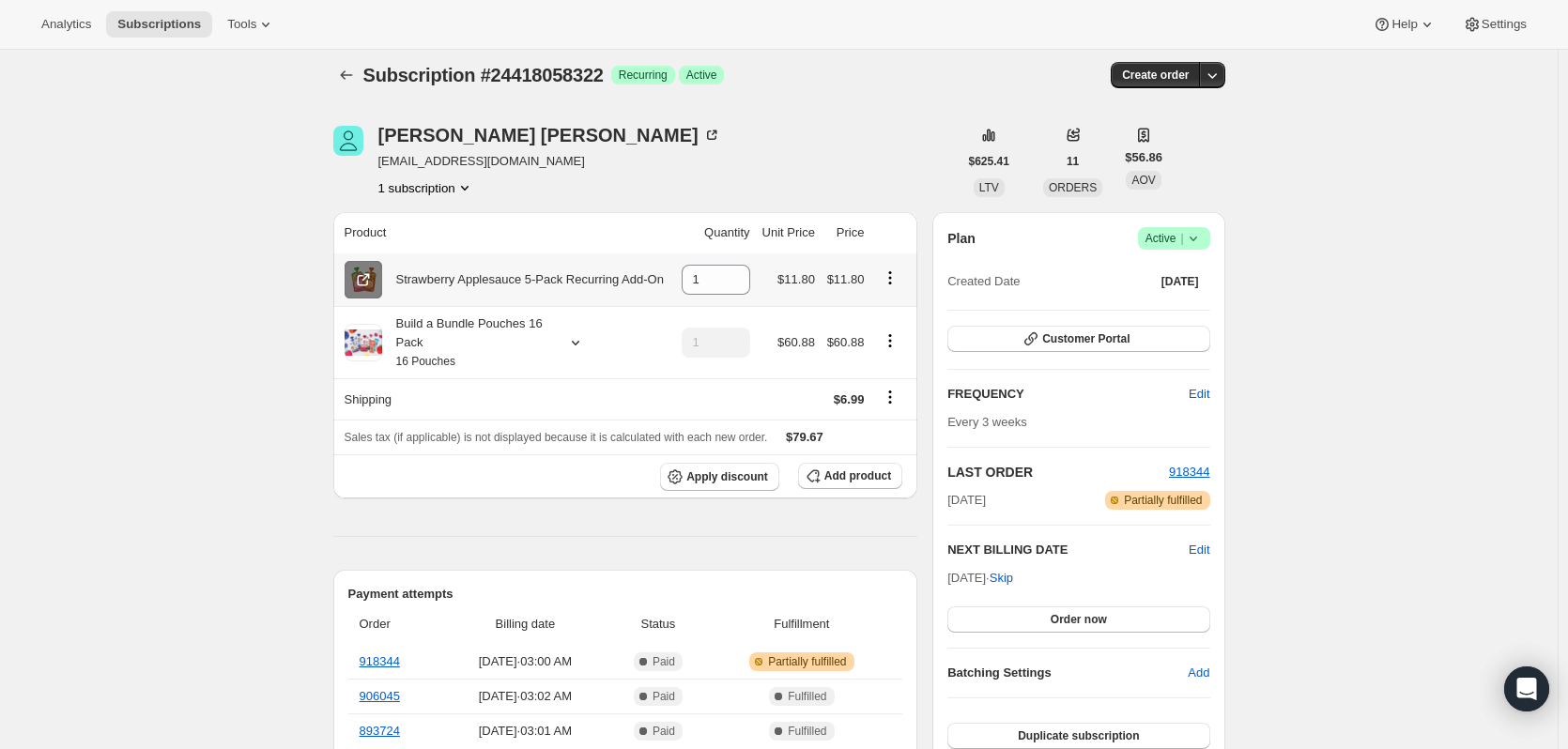
click at [367, 281] on icon at bounding box center [363, 279] width 18 height 18
